Goal: Transaction & Acquisition: Purchase product/service

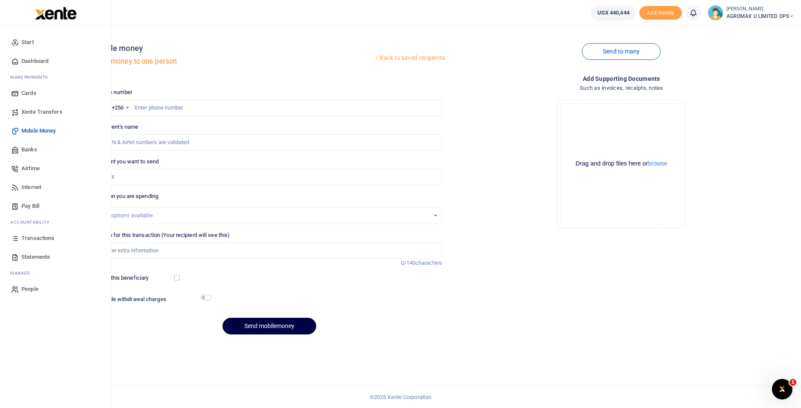
click at [35, 63] on span "Dashboard" at bounding box center [34, 61] width 27 height 9
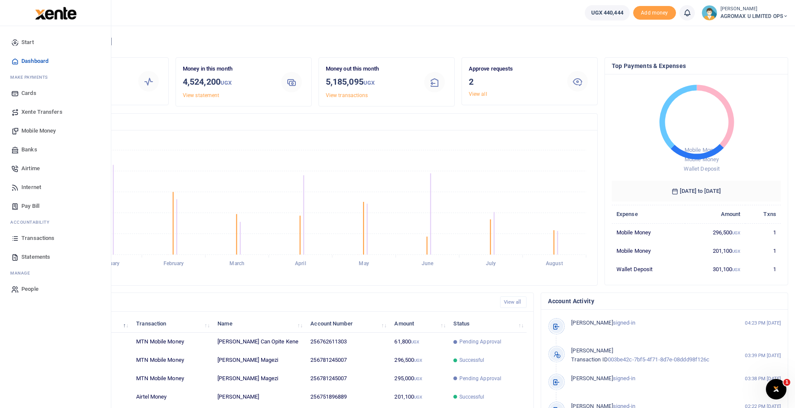
click at [41, 131] on span "Mobile Money" at bounding box center [38, 131] width 34 height 9
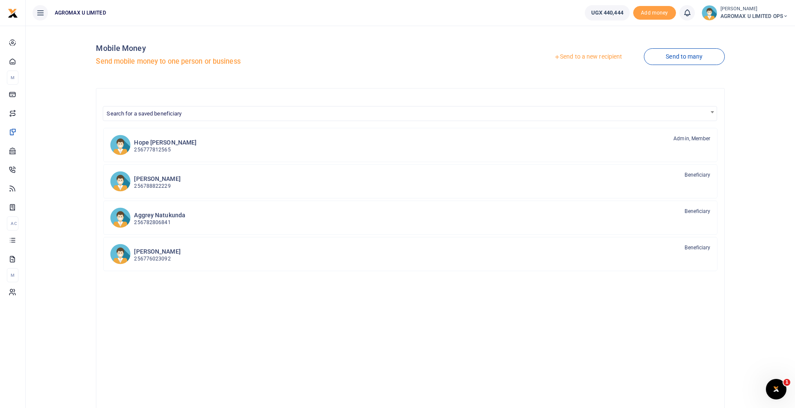
click at [581, 57] on link "Send to a new recipient" at bounding box center [588, 56] width 112 height 15
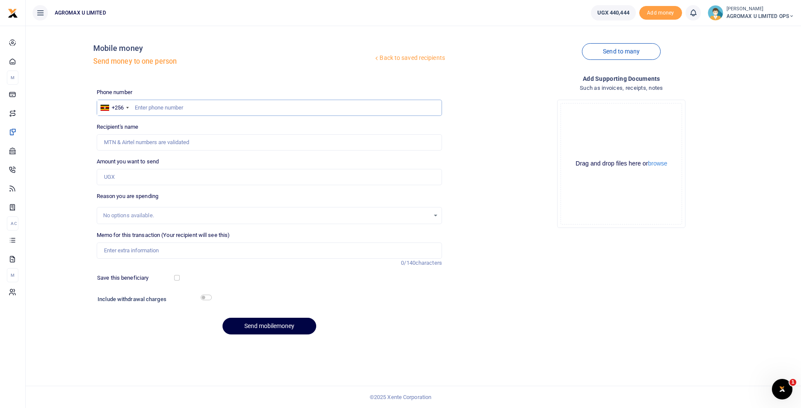
click at [232, 104] on input "text" at bounding box center [269, 108] width 345 height 16
type input "756480659"
click at [125, 172] on input "Amount you want to send" at bounding box center [269, 177] width 345 height 16
type input "226,000"
click at [131, 255] on input "Memo for this transaction (Your recipient will see this)" at bounding box center [269, 251] width 345 height 16
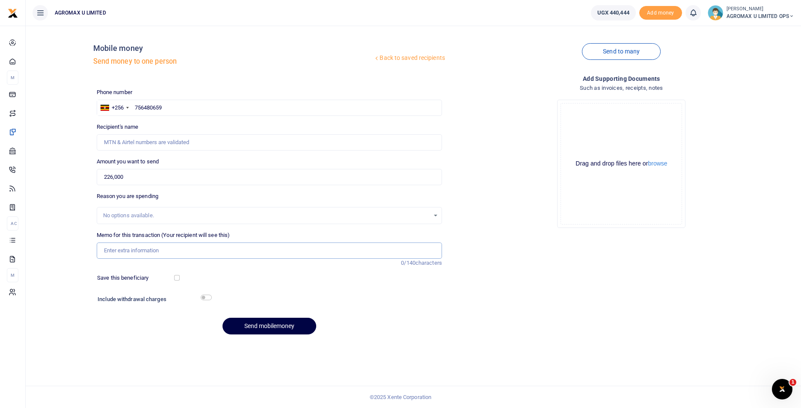
click at [133, 249] on input "Memo for this transaction (Your recipient will see this)" at bounding box center [269, 251] width 345 height 16
type input "o"
click at [119, 251] on input "Office bulbs cleaning gloves" at bounding box center [269, 251] width 345 height 16
click at [218, 253] on input "Office requirements bulbs cleaning gloves" at bounding box center [269, 251] width 345 height 16
click at [153, 249] on input "Office requirements bulbs cleaning gloves" at bounding box center [269, 251] width 345 height 16
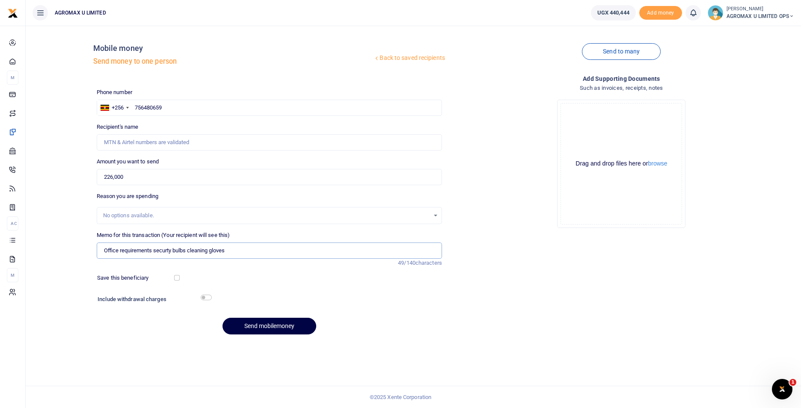
click at [237, 249] on input "Office requirements securty bulbs cleaning gloves" at bounding box center [269, 251] width 345 height 16
type input "Office requirements securty bulbs cleaning gloves vim toilet bals floor brush"
click at [197, 298] on h6 "Include withdrawal charges" at bounding box center [153, 299] width 110 height 7
click at [202, 298] on input "checkbox" at bounding box center [206, 298] width 11 height 6
checkbox input "true"
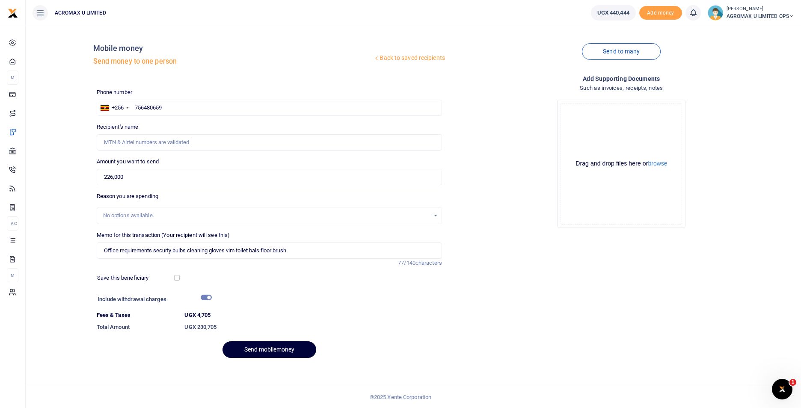
click at [255, 348] on button "Send mobilemoney" at bounding box center [270, 350] width 94 height 17
click at [145, 145] on input "Recipient's name" at bounding box center [269, 142] width 345 height 16
type input "[PERSON_NAME]"
click at [259, 351] on button "Send mobilemoney" at bounding box center [270, 350] width 94 height 17
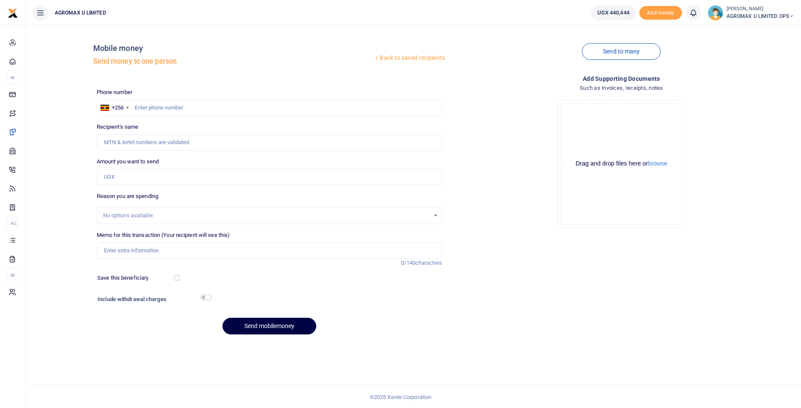
click at [143, 108] on div at bounding box center [400, 204] width 801 height 408
click at [146, 109] on input "text" at bounding box center [269, 108] width 345 height 16
click at [140, 110] on input "text" at bounding box center [269, 108] width 345 height 16
type input "759947202"
type input "[PERSON_NAME]"
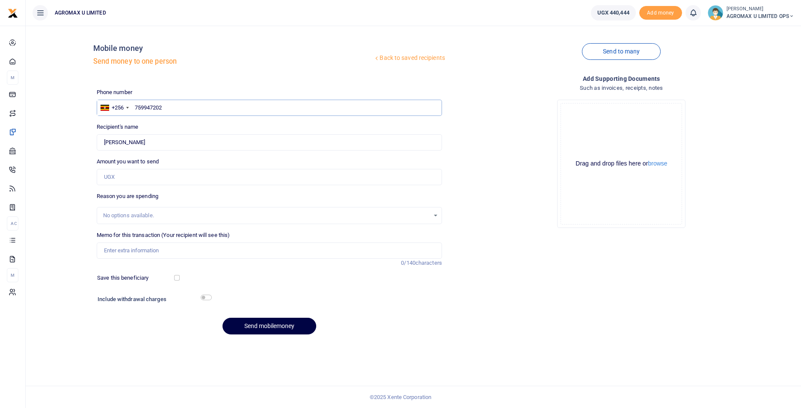
type input "759947202"
click at [138, 181] on input "Amount you want to send" at bounding box center [269, 177] width 345 height 16
type input "100,000"
click at [136, 246] on input "Memo for this transaction (Your recipient will see this)" at bounding box center [269, 251] width 345 height 16
type input "D"
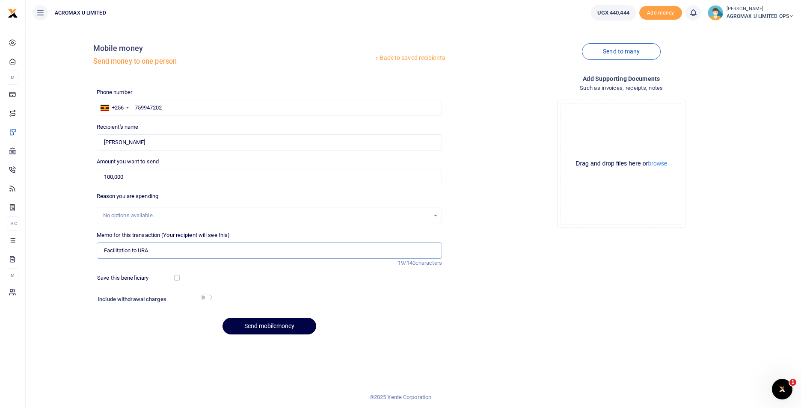
type input "Facilitation to URA"
click at [203, 296] on input "checkbox" at bounding box center [206, 298] width 11 height 6
checkbox input "true"
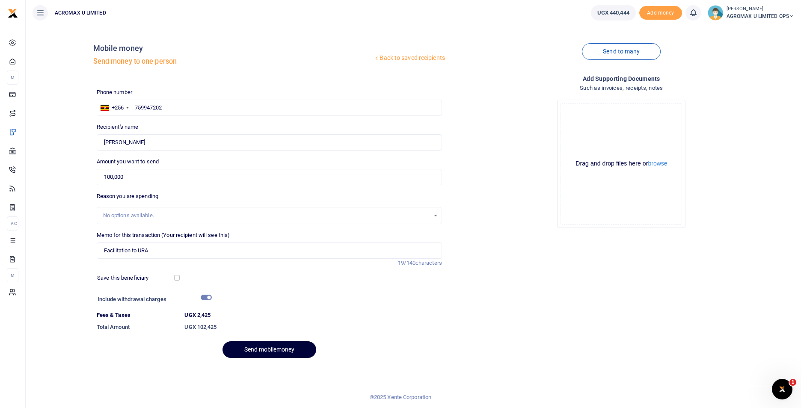
click at [249, 349] on button "Send mobilemoney" at bounding box center [270, 350] width 94 height 17
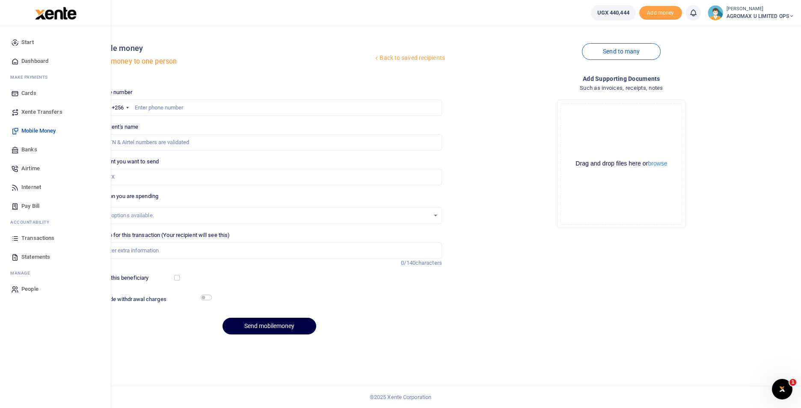
click at [24, 62] on span "Dashboard" at bounding box center [34, 61] width 27 height 9
